Goal: Check status: Check status

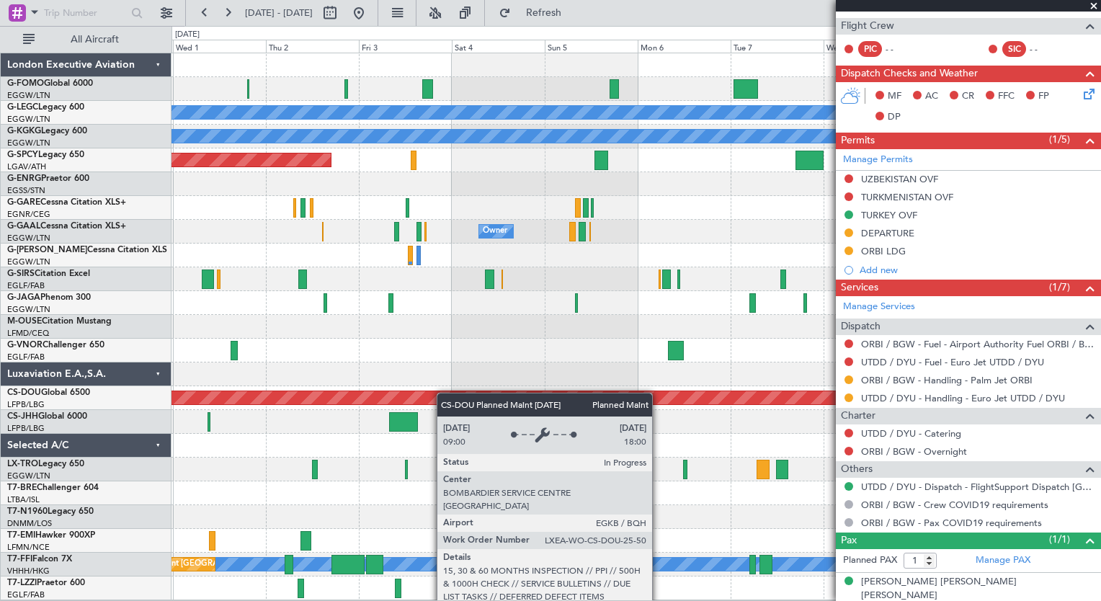
click at [218, 421] on div "A/C Unavailable [GEOGRAPHIC_DATA] ([GEOGRAPHIC_DATA]) A/C Unavailable [GEOGRAPH…" at bounding box center [635, 326] width 929 height 547
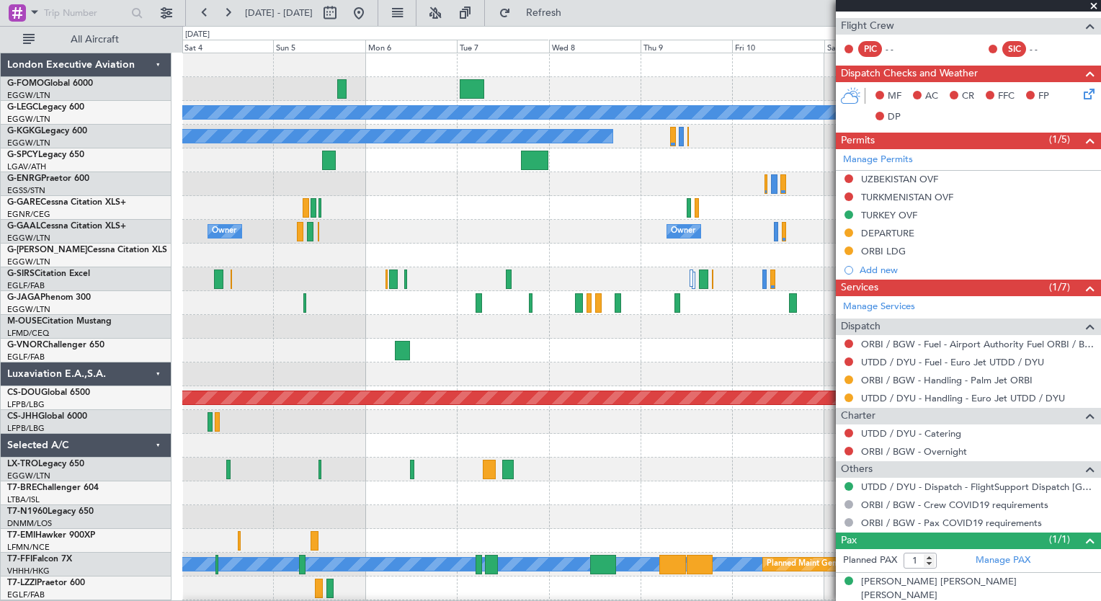
click at [403, 249] on div "A/C Unavailable [GEOGRAPHIC_DATA] ([GEOGRAPHIC_DATA]) A/C Unavailable [GEOGRAPH…" at bounding box center [641, 350] width 918 height 594
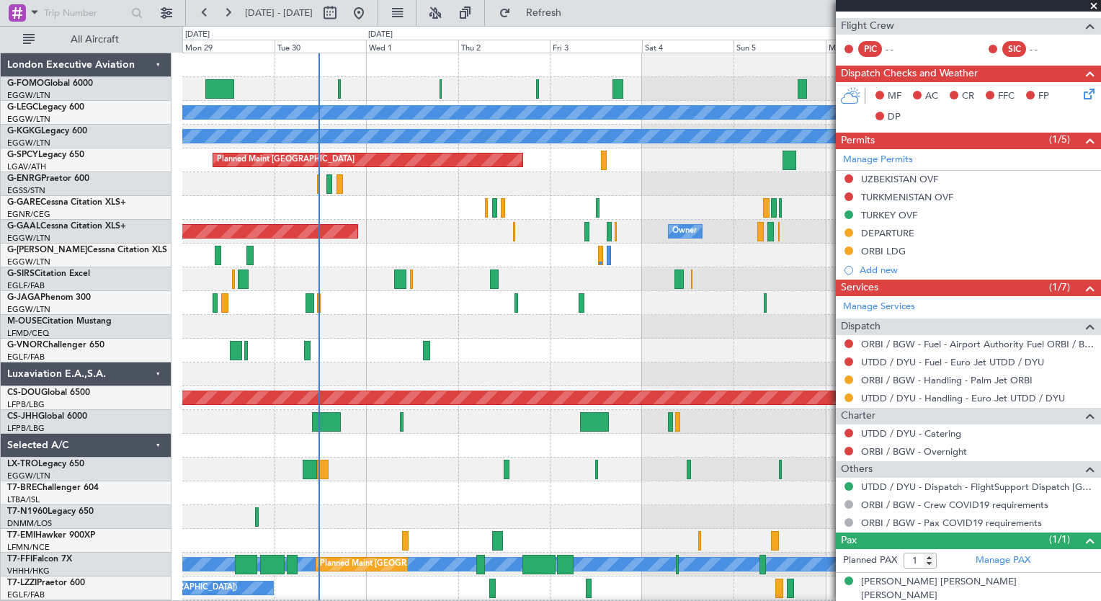
click at [795, 272] on div "A/C Unavailable [GEOGRAPHIC_DATA] ([GEOGRAPHIC_DATA]) A/C Unavailable [GEOGRAPH…" at bounding box center [641, 350] width 918 height 594
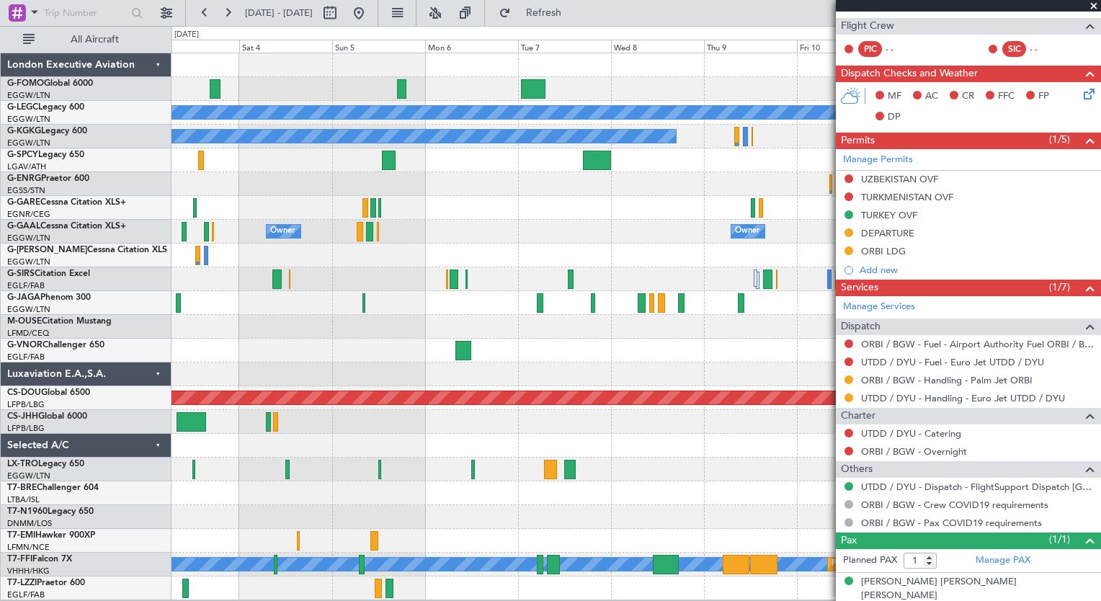
click at [334, 346] on div "A/C Unavailable [GEOGRAPHIC_DATA] ([GEOGRAPHIC_DATA]) A/C Unavailable [GEOGRAPH…" at bounding box center [635, 326] width 929 height 547
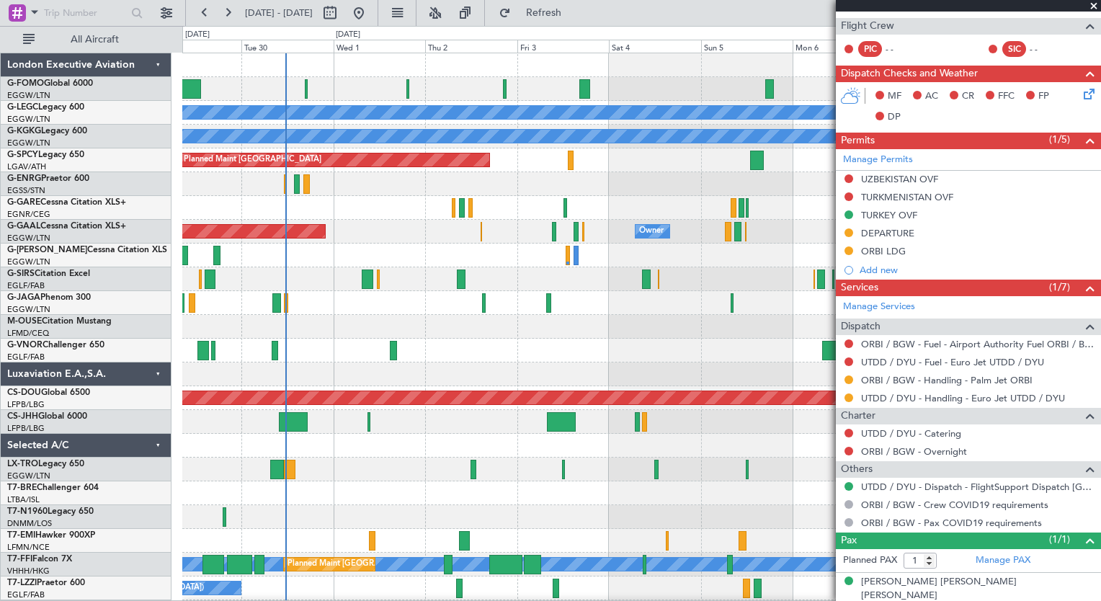
click at [643, 179] on div "A/C Unavailable [GEOGRAPHIC_DATA] ([GEOGRAPHIC_DATA]) A/C Unavailable [GEOGRAPH…" at bounding box center [641, 350] width 918 height 594
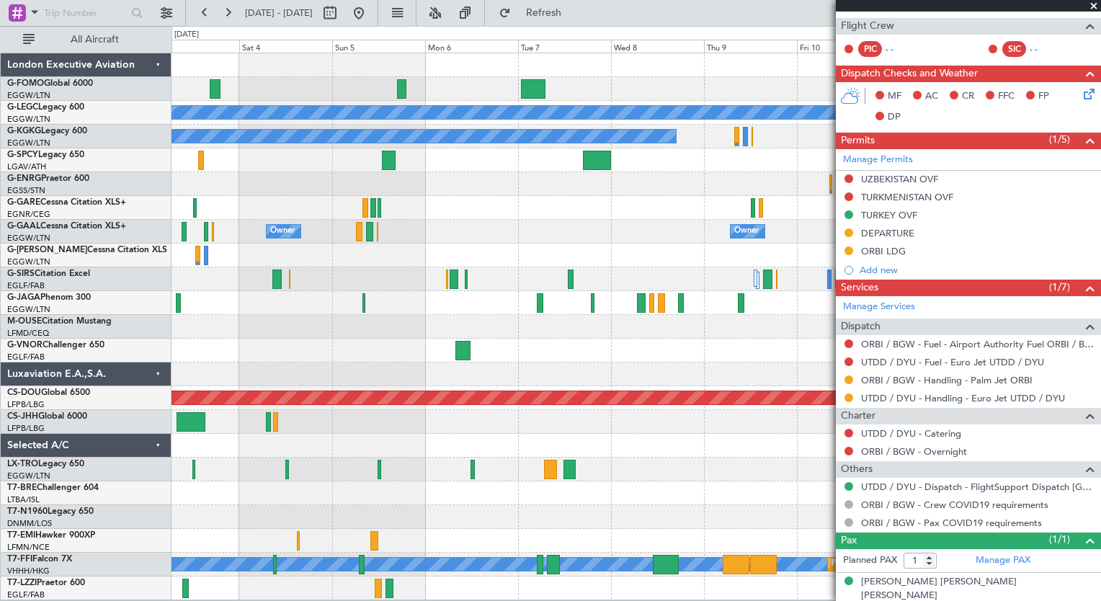
click at [152, 221] on div "A/C Unavailable [GEOGRAPHIC_DATA] ([GEOGRAPHIC_DATA]) A/C Unavailable [GEOGRAPH…" at bounding box center [550, 313] width 1101 height 575
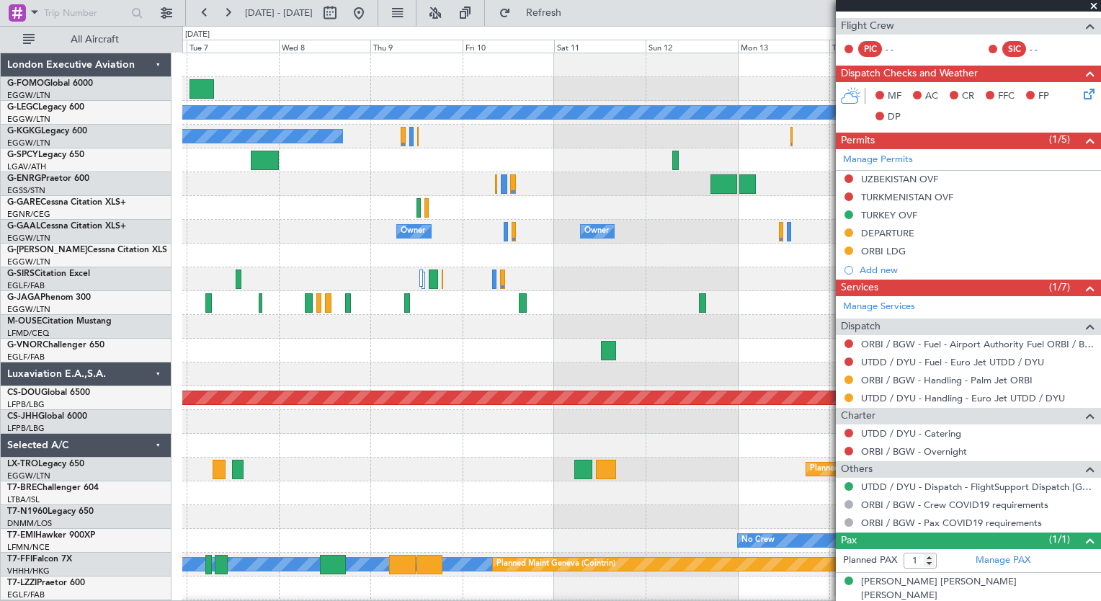
click at [235, 213] on div at bounding box center [641, 208] width 918 height 24
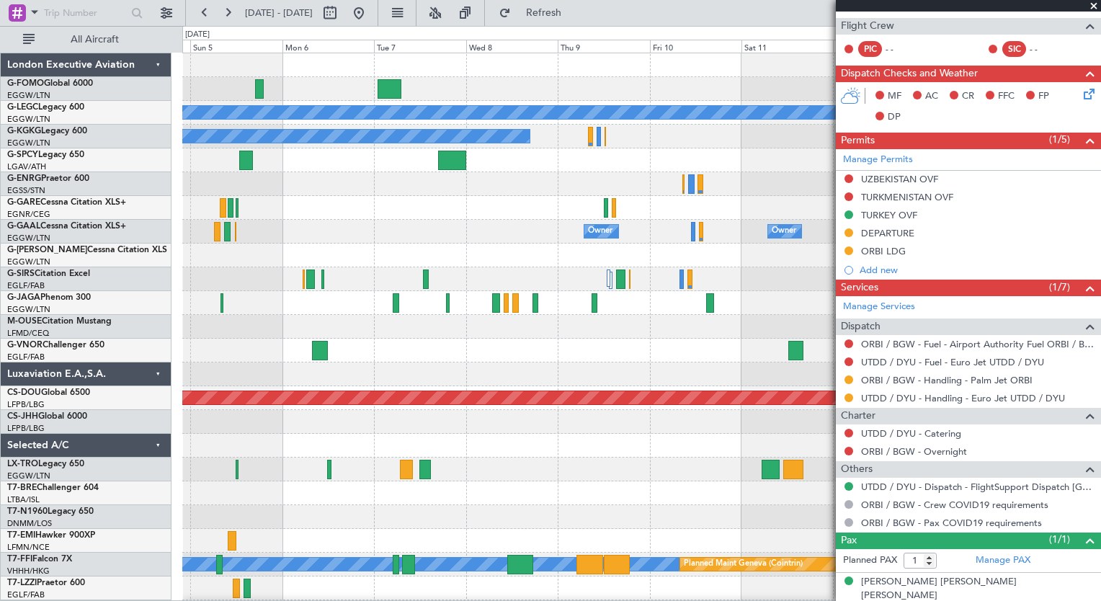
click at [478, 243] on div "A/C Unavailable [GEOGRAPHIC_DATA] ([GEOGRAPHIC_DATA]) A/C Unavailable [GEOGRAPH…" at bounding box center [641, 350] width 918 height 594
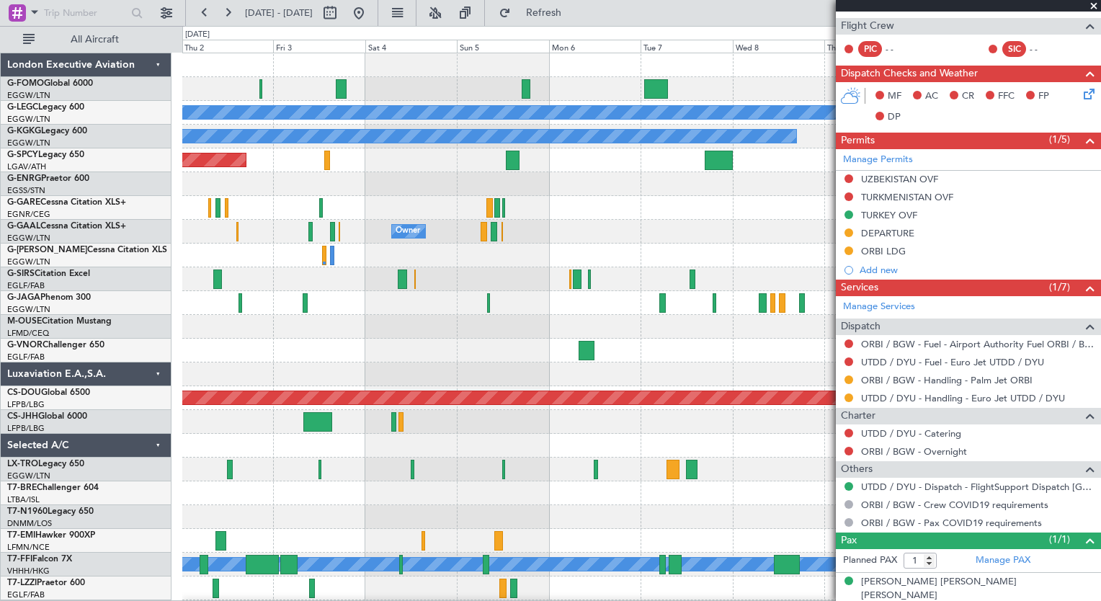
click at [537, 286] on div at bounding box center [641, 279] width 918 height 24
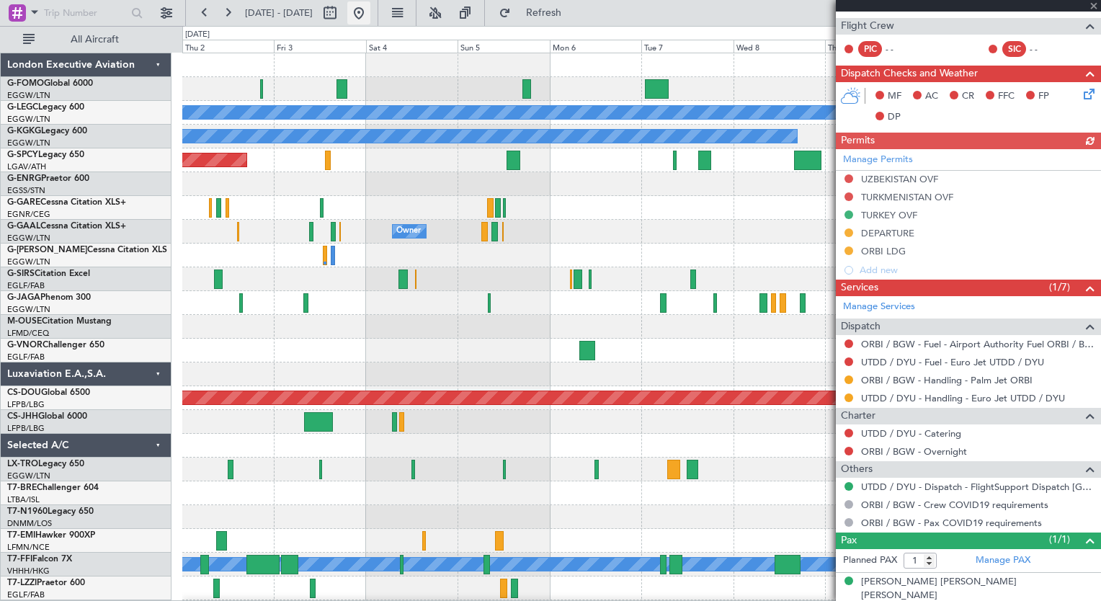
click at [370, 12] on button at bounding box center [358, 12] width 23 height 23
click at [370, 16] on button at bounding box center [358, 12] width 23 height 23
click at [1093, 7] on div at bounding box center [968, 6] width 265 height 12
click at [1094, 3] on div at bounding box center [968, 6] width 265 height 12
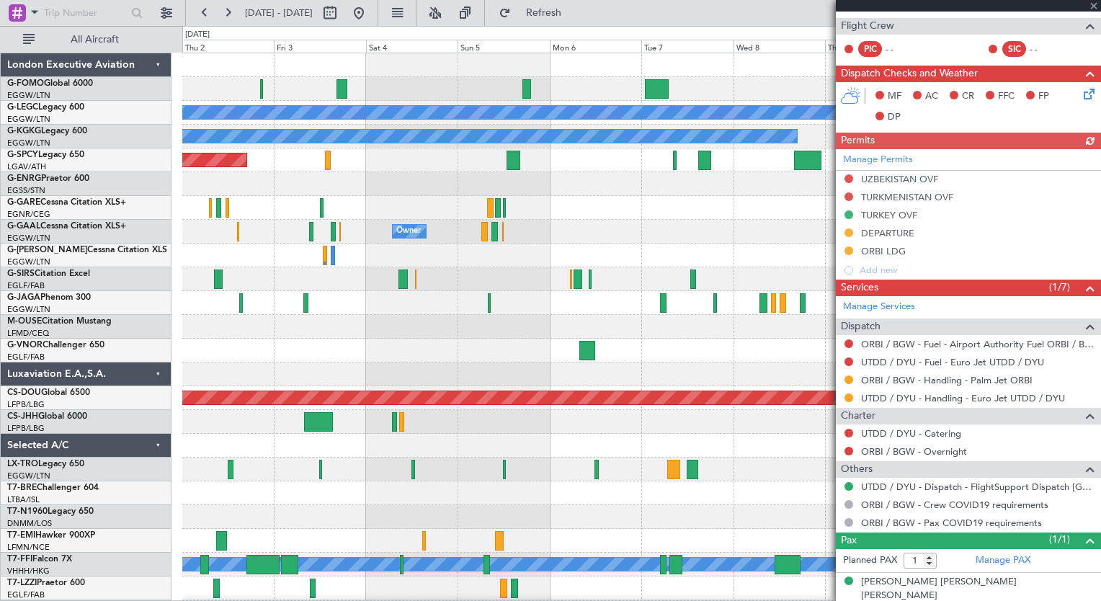
click at [1094, 3] on div at bounding box center [968, 6] width 265 height 12
click at [370, 15] on button at bounding box center [358, 12] width 23 height 23
click at [370, 18] on button at bounding box center [358, 12] width 23 height 23
click at [378, 9] on fb-range-datepicker "[DATE] - [DATE]" at bounding box center [281, 13] width 193 height 26
click at [370, 11] on button at bounding box center [358, 12] width 23 height 23
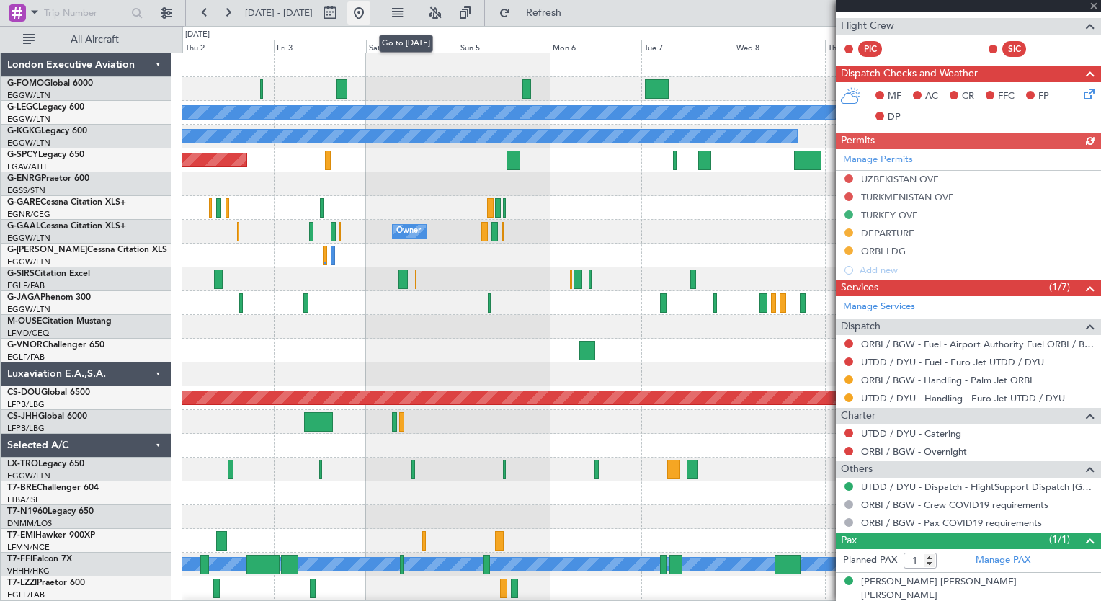
click at [370, 12] on button at bounding box center [358, 12] width 23 height 23
click at [1092, 7] on div at bounding box center [968, 6] width 265 height 12
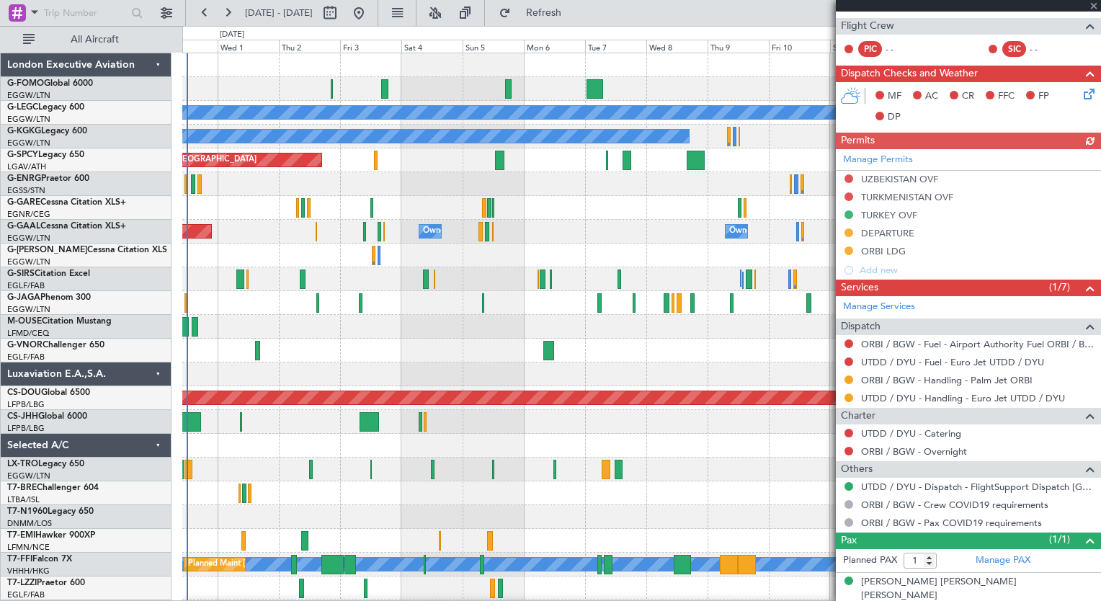
click at [1093, 8] on div at bounding box center [968, 6] width 265 height 12
click at [216, 73] on div "A/C Unavailable [GEOGRAPHIC_DATA] ([GEOGRAPHIC_DATA]) A/C Unavailable [GEOGRAPH…" at bounding box center [641, 350] width 918 height 594
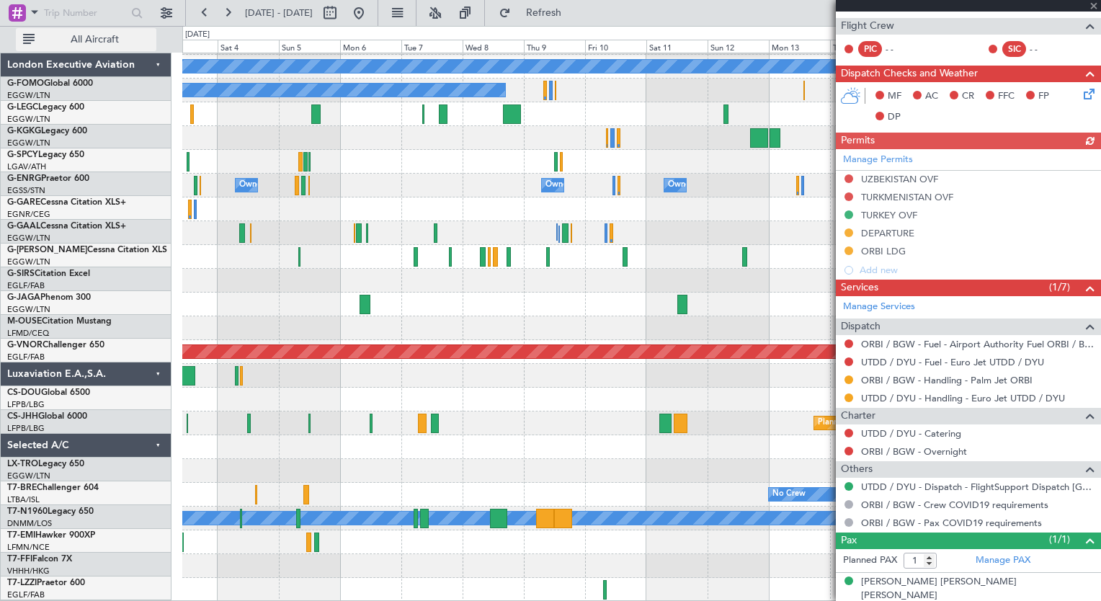
scroll to position [46, 0]
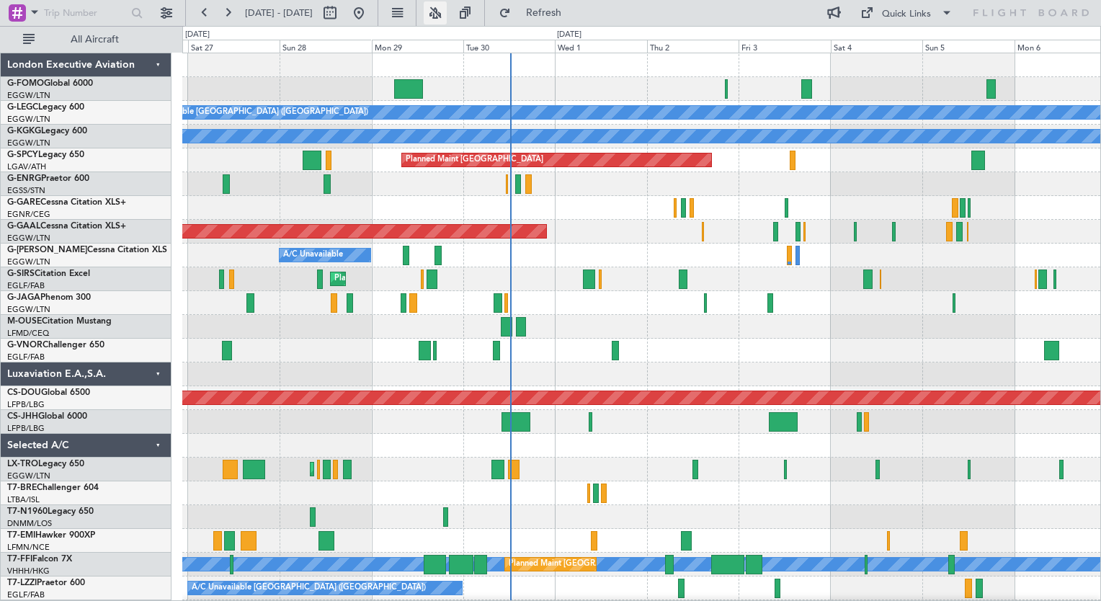
click at [447, 22] on button at bounding box center [435, 12] width 23 height 23
